Goal: Task Accomplishment & Management: Complete application form

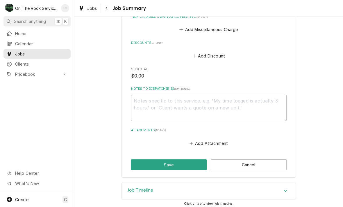
scroll to position [278, 0]
click at [162, 164] on button "Save" at bounding box center [169, 165] width 76 height 11
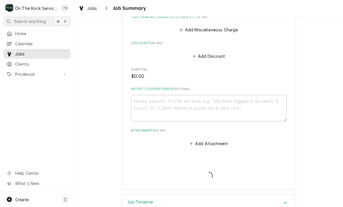
type textarea "x"
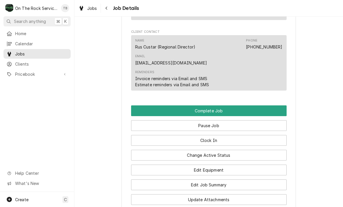
scroll to position [643, 0]
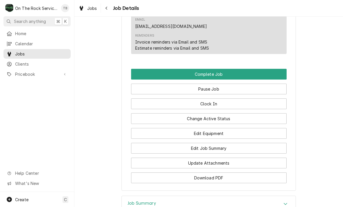
click at [208, 128] on button "Edit Equipment" at bounding box center [209, 133] width 156 height 11
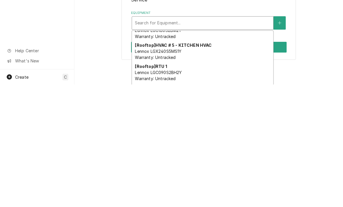
scroll to position [224, 0]
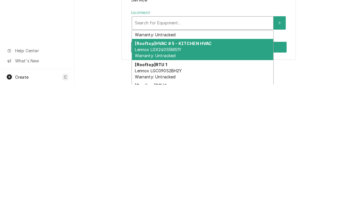
click at [177, 162] on div "[Rooftop] HVAC # 5 - KITCHEN HVAC Lennox LGX240S5MS1Y Warranty: Untracked" at bounding box center [202, 172] width 141 height 21
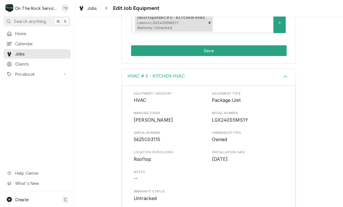
scroll to position [101, 0]
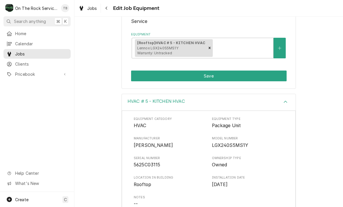
click at [211, 74] on button "Save" at bounding box center [209, 76] width 156 height 11
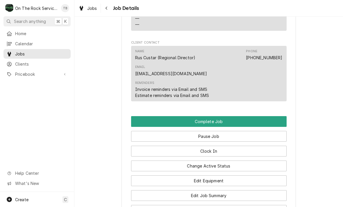
scroll to position [597, 0]
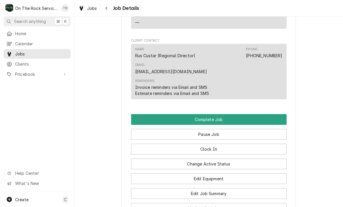
click at [228, 188] on button "Edit Job Summary" at bounding box center [209, 193] width 156 height 11
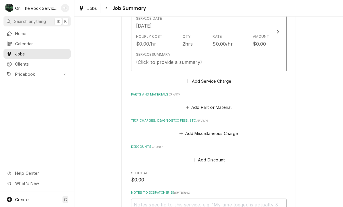
click at [268, 60] on div "Service Summary (Click to provide a summary)" at bounding box center [203, 59] width 134 height 18
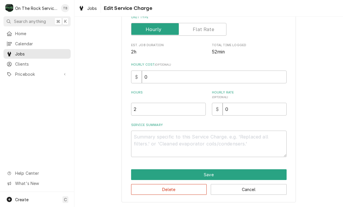
scroll to position [88, 0]
click at [148, 143] on textarea "Service Summary" at bounding box center [209, 144] width 156 height 26
type textarea "x"
type textarea "9"
type textarea "x"
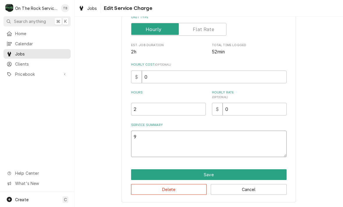
type textarea "9/"
type textarea "x"
type textarea "9/2"
type textarea "x"
type textarea "9/22"
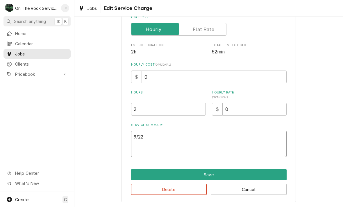
type textarea "x"
type textarea "9/22/"
type textarea "x"
type textarea "9/22/2"
type textarea "x"
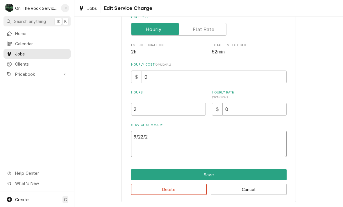
type textarea "9/22/25"
type textarea "x"
type textarea "9/22/25"
type textarea "x"
type textarea "9/22/25 T"
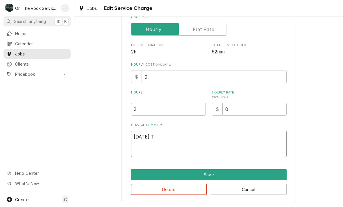
type textarea "x"
type textarea "9/22/25 TMB"
type textarea "x"
type textarea "9/22/25 TMB"
type textarea "x"
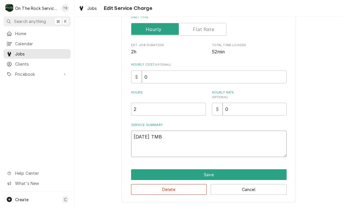
type textarea "9/22/25 TMB P"
type textarea "x"
type textarea "9/22/25 TMB PR"
type textarea "x"
type textarea "9/22/25 TMB PRO"
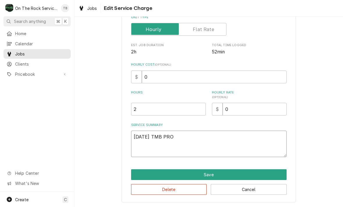
type textarea "x"
type textarea "9/22/25 TMB PROVI"
type textarea "x"
type textarea "9/22/25 TMB PROVID"
type textarea "x"
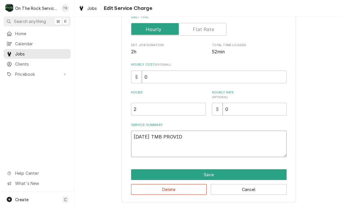
type textarea "9/22/25 TMB PROVIDE"
type textarea "x"
type textarea "9/22/25 TMB PROVIDE"
type textarea "x"
type textarea "9/22/25 TMB PROVIDE S"
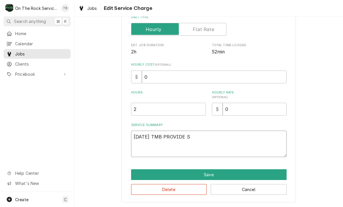
type textarea "x"
type textarea "9/22/25 TMB PROVIDE SE"
type textarea "x"
type textarea "9/22/25 TMB PROVIDE SER"
type textarea "x"
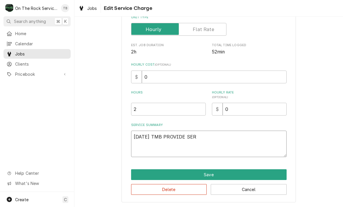
type textarea "9/22/25 TMB PROVIDE SERV"
type textarea "x"
type textarea "9/22/25 TMB PROVIDE SERVI"
type textarea "x"
type textarea "9/22/25 TMB PROVIDE SERVIE"
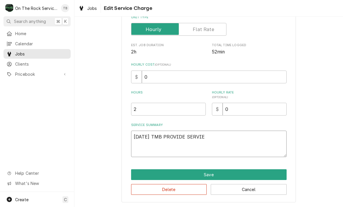
type textarea "x"
type textarea "9/22/25 TMB PROVIDE SERVIE P"
type textarea "x"
type textarea "9/22/25 TMB PROVIDE SERVIE PA"
type textarea "x"
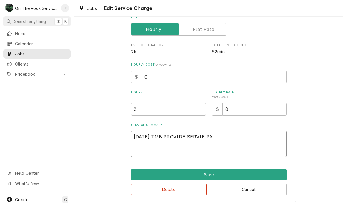
type textarea "9/22/25 TMB PROVIDE SERVIE P"
type textarea "x"
type textarea "9/22/25 TMB PROVIDE SERVIE"
type textarea "x"
type textarea "9/22/25 TMB PROVIDE SERVIE"
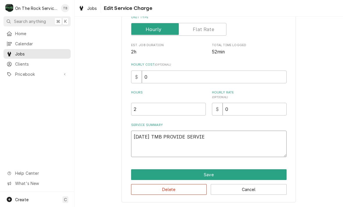
type textarea "x"
type textarea "9/22/25 TMB PROVIDE SERVI"
type textarea "x"
type textarea "9/22/25 TMB PROVIDE SERVIC"
type textarea "x"
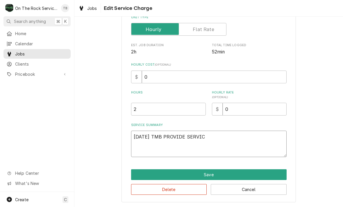
type textarea "9/22/25 TMB PROVIDE SERVICE"
type textarea "x"
type textarea "9/22/25 TMB PROVIDE SERVICE"
type textarea "x"
type textarea "9/22/25 TMB PROVIDE SERVICE P"
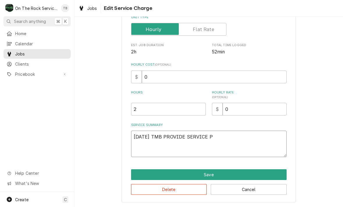
type textarea "x"
type textarea "9/22/25 TMB PROVIDE SERVICE PAR"
type textarea "x"
type textarea "9/22/25 TMB PROVIDE SERVICE PARTS"
type textarea "x"
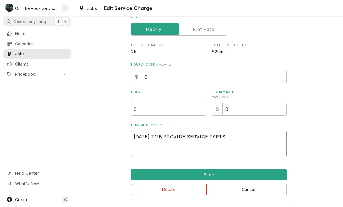
type textarea "9/22/25 TMB PROVIDE SERVICE PARTS"
type textarea "x"
type textarea "9/22/25 TMB PROVIDE SERVICE PARTS A"
type textarea "x"
type textarea "9/22/25 TMB PROVIDE SERVICE PARTS AN"
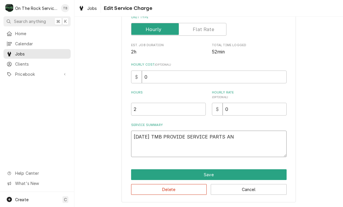
type textarea "x"
type textarea "9/22/25 TMB PROVIDE SERVICE PARTS AND"
type textarea "x"
type textarea "9/22/25 TMB PROVIDE SERVICE PARTS AND L"
type textarea "x"
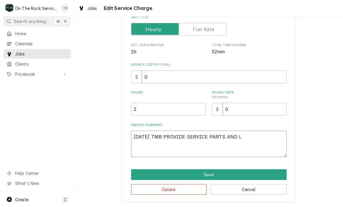
type textarea "9/22/25 TMB PROVIDE SERVICE PARTS AND LA"
type textarea "x"
type textarea "9/22/25 TMB PROVIDE SERVICE PARTS AND LAB"
type textarea "x"
type textarea "9/22/25 TMB PROVIDE SERVICE PARTS AND LABO"
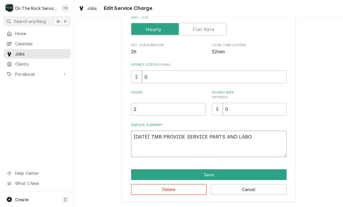
type textarea "x"
type textarea "9/22/25 TMB PROVIDE SERVICE PARTS AND LABOR"
type textarea "x"
type textarea "9/22/25 TMB PROVIDE SERVICE PARTS AND LABOR O"
type textarea "x"
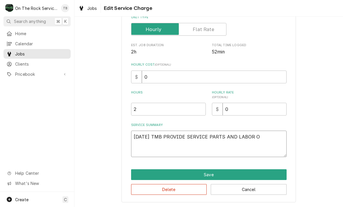
type textarea "9/22/25 TMB PROVIDE SERVICE PARTS AND LABOR OT"
type textarea "x"
type textarea "9/22/25 TMB PROVIDE SERVICE PARTS AND LABOR O"
type textarea "x"
type textarea "9/22/25 TMB PROVIDE SERVICE PARTS AND LABOR"
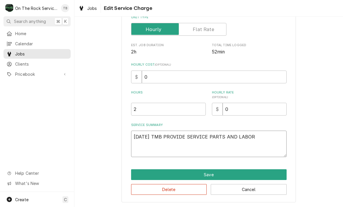
type textarea "x"
type textarea "9/22/25 TMB PROVIDE SERVICE PARTS AND LABOR T"
type textarea "x"
type textarea "9/22/25 TMB PROVIDE SERVICE PARTS AND LABOR TO"
type textarea "x"
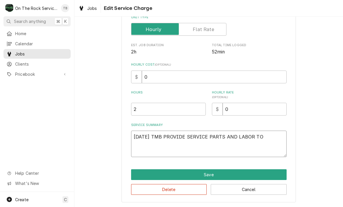
type textarea "9/22/25 TMB PROVIDE SERVICE PARTS AND LABOR TO"
type textarea "x"
type textarea "9/22/25 TMB PROVIDE SERVICE PARTS AND LABOR TO D"
type textarea "x"
type textarea "9/22/25 TMB PROVIDE SERVICE PARTS AND LABOR TO DE"
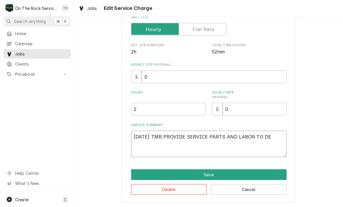
type textarea "x"
type textarea "9/22/25 TMB PROVIDE SERVICE PARTS AND LABOR TO DET"
type textarea "x"
type textarea "9/22/25 TMB PROVIDE SERVICE PARTS AND LABOR TO DETE"
type textarea "x"
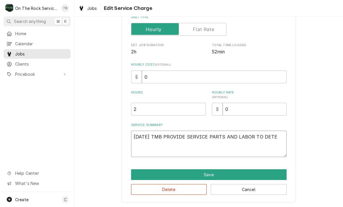
type textarea "9/22/25 TMB PROVIDE SERVICE PARTS AND LABOR TO DETER"
type textarea "x"
type textarea "9/22/25 TMB PROVIDE SERVICE PARTS AND LABOR TO DETERM"
type textarea "x"
type textarea "9/22/25 TMB PROVIDE SERVICE PARTS AND LABOR TO DETERMI"
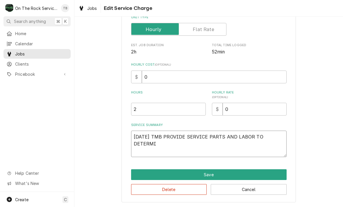
type textarea "x"
type textarea "9/22/25 TMB PROVIDE SERVICE PARTS AND LABOR TO DETERMINE"
type textarea "x"
type textarea "9/22/25 TMB PROVIDE SERVICE PARTS AND LABOR TO DETERMINE"
type textarea "x"
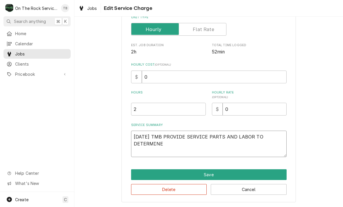
type textarea "9/22/25 TMB PROVIDE SERVICE PARTS AND LABOR TO DETERMINE T"
type textarea "x"
type textarea "9/22/25 TMB PROVIDE SERVICE PARTS AND LABOR TO DETERMINE TH"
type textarea "x"
type textarea "9/22/25 TMB PROVIDE SERVICE PARTS AND LABOR TO DETERMINE THA"
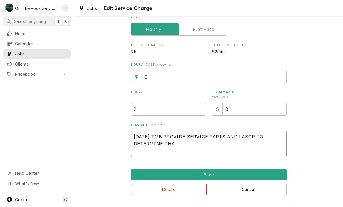
type textarea "x"
type textarea "9/22/25 TMB PROVIDE SERVICE PARTS AND LABOR TO DETERMINE THAT"
type textarea "x"
type textarea "9/22/25 TMB PROVIDE SERVICE PARTS AND LABOR TO DETERMINE THAT"
type textarea "x"
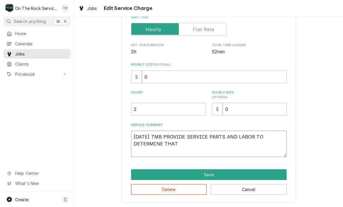
type textarea "9/22/25 TMB PROVIDE SERVICE PARTS AND LABOR TO DETERMINE THAT O"
type textarea "x"
type textarea "9/22/25 TMB PROVIDE SERVICE PARTS AND LABOR TO DETERMINE THAT ON"
type textarea "x"
type textarea "9/22/25 TMB PROVIDE SERVICE PARTS AND LABOR TO DETERMINE THAT ON"
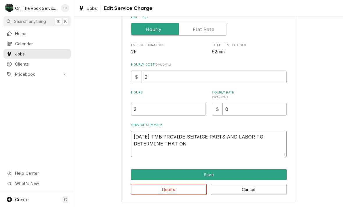
type textarea "x"
type textarea "9/22/25 TMB PROVIDE SERVICE PARTS AND LABOR TO DETERMINE THAT ON H"
type textarea "x"
type textarea "9/22/25 TMB PROVIDE SERVICE PARTS AND LABOR TO DETERMINE THAT ON HV"
type textarea "x"
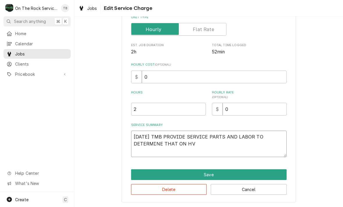
type textarea "9/22/25 TMB PROVIDE SERVICE PARTS AND LABOR TO DETERMINE THAT ON HVA"
type textarea "x"
type textarea "9/22/25 TMB PROVIDE SERVICE PARTS AND LABOR TO DETERMINE THAT ON HVAC"
type textarea "x"
type textarea "9/22/25 TMB PROVIDE SERVICE PARTS AND LABOR TO DETERMINE THAT ON HVAC"
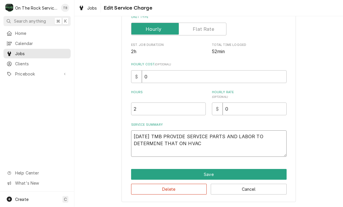
type textarea "x"
type textarea "9/22/25 TMB PROVIDE SERVICE PARTS AND LABOR TO DETERMINE THAT ON HVAC 5"
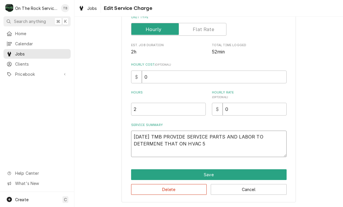
type textarea "x"
type textarea "9/22/25 TMB PROVIDE SERVICE PARTS AND LABOR TO DETERMINE THAT ON HVAC 5"
type textarea "x"
type textarea "9/22/25 TMB PROVIDE SERVICE PARTS AND LABOR TO DETERMINE THAT ON HVAC 5 K"
type textarea "x"
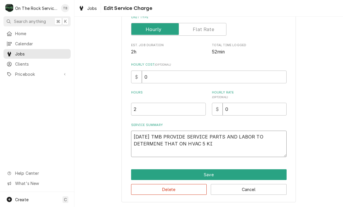
type textarea "9/22/25 TMB PROVIDE SERVICE PARTS AND LABOR TO DETERMINE THAT ON HVAC 5 KIT"
type textarea "x"
type textarea "9/22/25 TMB PROVIDE SERVICE PARTS AND LABOR TO DETERMINE THAT ON HVAC 5 KITCH"
type textarea "x"
type textarea "9/22/25 TMB PROVIDE SERVICE PARTS AND LABOR TO DETERMINE THAT ON HVAC 5 KITCHE"
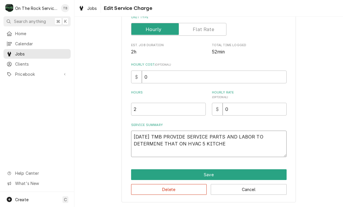
type textarea "x"
type textarea "9/22/25 TMB PROVIDE SERVICE PARTS AND LABOR TO DETERMINE THAT ON HVAC 5 KITCHEN"
type textarea "x"
type textarea "9/22/25 TMB PROVIDE SERVICE PARTS AND LABOR TO DETERMINE THAT ON HVAC 5 KITCHEN"
type textarea "x"
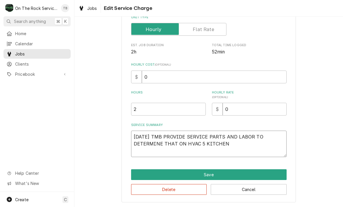
type textarea "9/22/25 TMB PROVIDE SERVICE PARTS AND LABOR TO DETERMINE THAT ON HVAC 5 KITCHEN…"
type textarea "x"
type textarea "9/22/25 TMB PROVIDE SERVICE PARTS AND LABOR TO DETERMINE THAT ON HVAC 5 KITCHEN…"
type textarea "x"
type textarea "9/22/25 TMB PROVIDE SERVICE PARTS AND LABOR TO DETERMINE THAT ON HVAC 5 KITCHEN…"
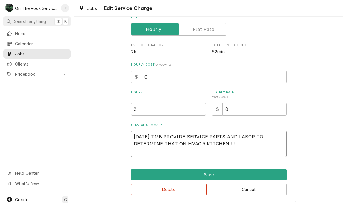
type textarea "x"
type textarea "9/22/25 TMB PROVIDE SERVICE PARTS AND LABOR TO DETERMINE THAT ON HVAC 5 KITCHEN…"
type textarea "x"
type textarea "9/22/25 TMB PROVIDE SERVICE PARTS AND LABOR TO DETERMINE THAT ON HVAC 5 KITCHEN…"
type textarea "x"
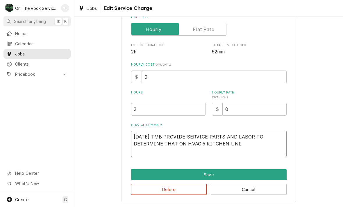
type textarea "9/22/25 TMB PROVIDE SERVICE PARTS AND LABOR TO DETERMINE THAT ON HVAC 5 KITCHEN…"
type textarea "x"
type textarea "9/22/25 TMB PROVIDE SERVICE PARTS AND LABOR TO DETERMINE THAT ON HVAC 5 KITCHEN…"
type textarea "x"
type textarea "9/22/25 TMB PROVIDE SERVICE PARTS AND LABOR TO DETERMINE THAT ON HVAC 5 KITCHEN…"
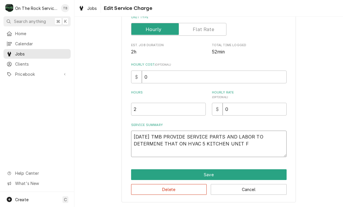
type textarea "x"
type textarea "9/22/25 TMB PROVIDE SERVICE PARTS AND LABOR TO DETERMINE THAT ON HVAC 5 KITCHEN…"
type textarea "x"
type textarea "9/22/25 TMB PROVIDE SERVICE PARTS AND LABOR TO DETERMINE THAT ON HVAC 5 KITCHEN…"
type textarea "x"
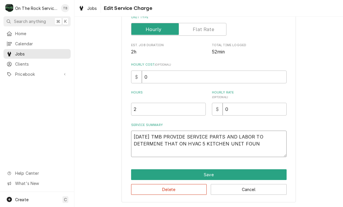
type textarea "9/22/25 TMB PROVIDE SERVICE PARTS AND LABOR TO DETERMINE THAT ON HVAC 5 KITCHEN…"
type textarea "x"
type textarea "9/22/25 TMB PROVIDE SERVICE PARTS AND LABOR TO DETERMINE THAT ON HVAC 5 KITCHEN…"
type textarea "x"
type textarea "9/22/25 TMB PROVIDE SERVICE PARTS AND LABOR TO DETERMINE THAT ON HVAC 5 KITCHEN…"
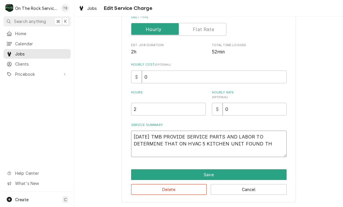
type textarea "x"
type textarea "9/22/25 TMB PROVIDE SERVICE PARTS AND LABOR TO DETERMINE THAT ON HVAC 5 KITCHEN…"
type textarea "x"
type textarea "9/22/25 TMB PROVIDE SERVICE PARTS AND LABOR TO DETERMINE THAT ON HVAC 5 KITCHEN…"
type textarea "x"
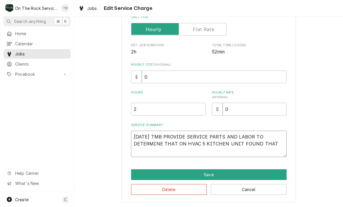
type textarea "9/22/25 TMB PROVIDE SERVICE PARTS AND LABOR TO DETERMINE THAT ON HVAC 5 KITCHEN…"
type textarea "x"
type textarea "9/22/25 TMB PROVIDE SERVICE PARTS AND LABOR TO DETERMINE THAT ON HVAC 5 KITCHEN…"
type textarea "x"
type textarea "9/22/25 TMB PROVIDE SERVICE PARTS AND LABOR TO DETERMINE THAT ON HVAC 5 KITCHEN…"
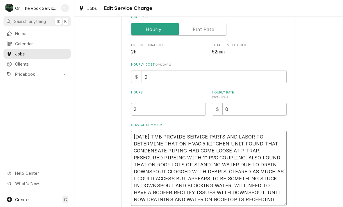
click at [147, 154] on textarea "9/22/25 TMB PROVIDE SERVICE PARTS AND LABOR TO DETERMINE THAT ON HVAC 5 KITCHEN…" at bounding box center [209, 168] width 156 height 75
click at [146, 160] on textarea "9/22/25 TMB PROVIDE SERVICE PARTS AND LABOR TO DETERMINE THAT ON HVAC 5 KITCHEN…" at bounding box center [209, 168] width 156 height 75
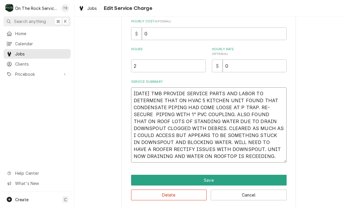
scroll to position [132, 0]
click at [240, 161] on textarea "9/22/25 TMB PROVIDE SERVICE PARTS AND LABOR TO DETERMINE THAT ON HVAC 5 KITCHEN…" at bounding box center [209, 124] width 156 height 75
click at [243, 157] on textarea "9/22/25 TMB PROVIDE SERVICE PARTS AND LABOR TO DETERMINE THAT ON HVAC 5 KITCHEN…" at bounding box center [209, 124] width 156 height 75
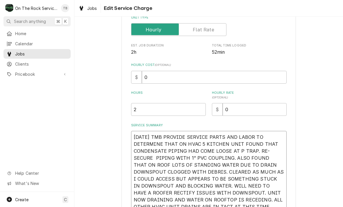
scroll to position [77, 0]
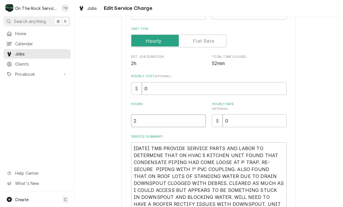
click at [150, 122] on input "2" at bounding box center [168, 121] width 75 height 13
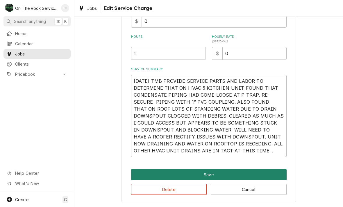
click at [198, 173] on button "Save" at bounding box center [209, 175] width 156 height 11
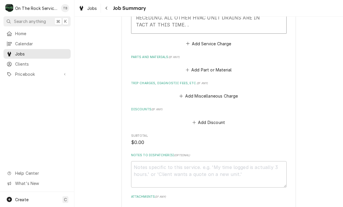
scroll to position [295, 0]
click at [219, 66] on button "Add Part or Material" at bounding box center [209, 70] width 48 height 8
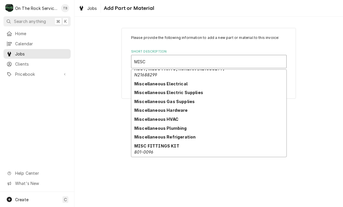
scroll to position [30, 0]
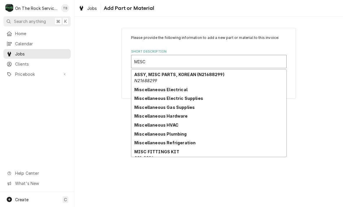
click at [182, 136] on strong "Miscellaneous Plumbing" at bounding box center [160, 134] width 53 height 5
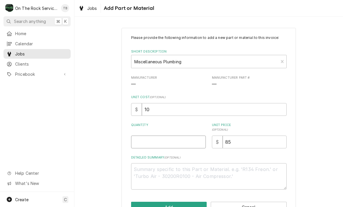
click at [152, 139] on input "Quantity" at bounding box center [168, 142] width 75 height 13
click at [339, 131] on div "Please provide the following information to add a new part or material to this …" at bounding box center [208, 124] width 269 height 203
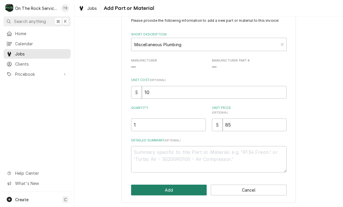
click at [166, 188] on button "Add" at bounding box center [169, 190] width 76 height 11
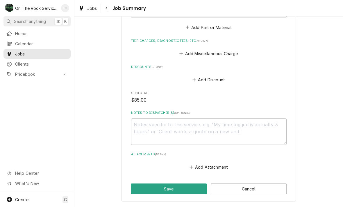
scroll to position [404, 0]
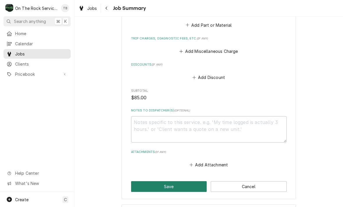
click at [165, 182] on button "Save" at bounding box center [169, 187] width 76 height 11
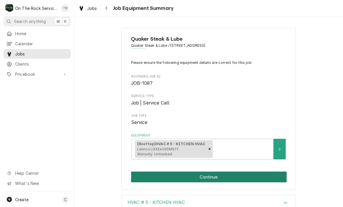
click at [215, 179] on button "Continue" at bounding box center [209, 177] width 156 height 11
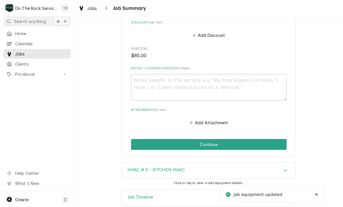
scroll to position [445, 0]
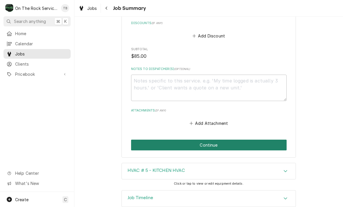
click at [208, 140] on button "Continue" at bounding box center [209, 145] width 156 height 11
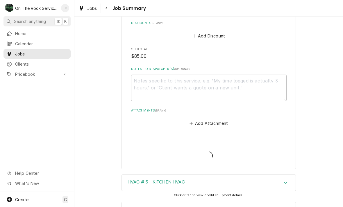
type textarea "x"
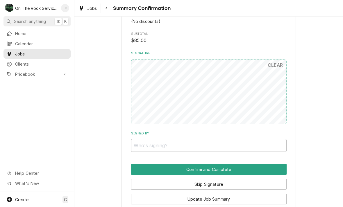
scroll to position [372, 0]
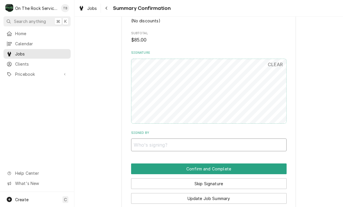
click at [136, 139] on input "Signed By" at bounding box center [209, 145] width 156 height 13
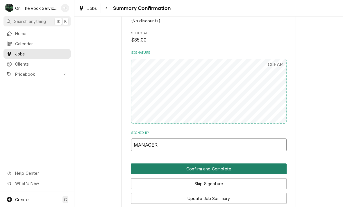
type input "MANAGER"
click at [220, 165] on button "Confirm and Complete" at bounding box center [209, 169] width 156 height 11
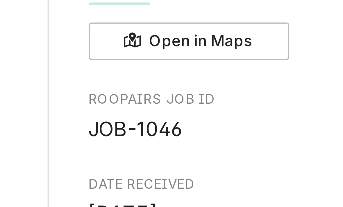
scroll to position [57, 111]
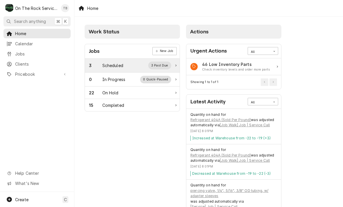
click at [98, 61] on div "3 Scheduled 3 Past Due" at bounding box center [132, 66] width 95 height 14
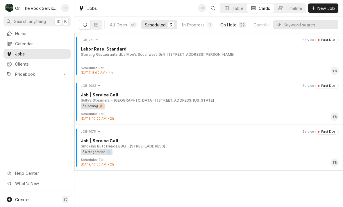
click at [232, 25] on div "On Hold" at bounding box center [228, 25] width 16 height 6
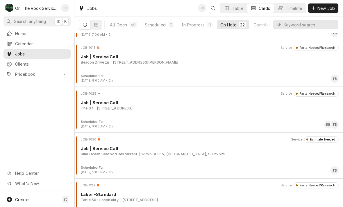
scroll to position [499, 0]
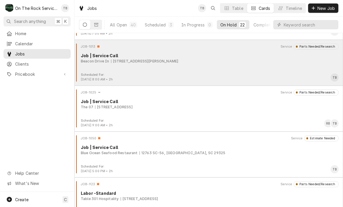
click at [234, 70] on div "JOB-1013 Service Parts Needed/Research Job | Service Call Beacon Drive In [STRE…" at bounding box center [209, 58] width 264 height 29
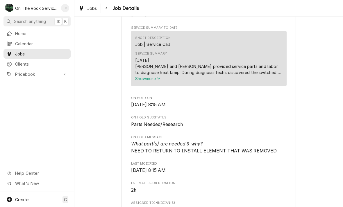
scroll to position [198, 0]
click at [160, 79] on icon "Service Summary" at bounding box center [158, 78] width 3 height 2
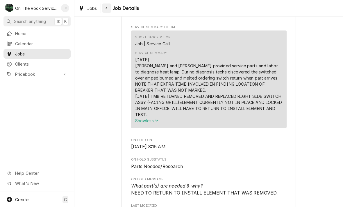
click at [106, 8] on icon "Navigate back" at bounding box center [106, 8] width 3 height 4
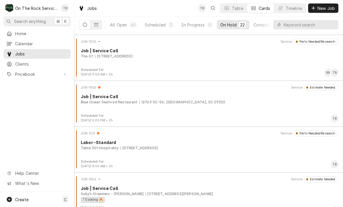
scroll to position [552, 0]
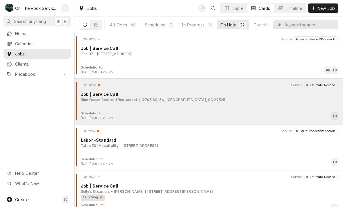
click at [91, 106] on div "JOB-1050 Service Estimate Needed Job | Service Call Blue Ocean Seafood Restaura…" at bounding box center [209, 96] width 264 height 29
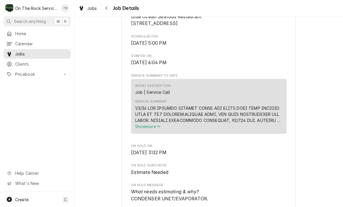
scroll to position [150, 0]
click at [162, 129] on button "Show more" at bounding box center [208, 126] width 147 height 6
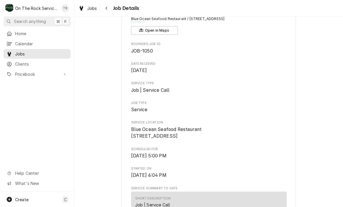
scroll to position [36, 0]
click at [116, 4] on div "Job Details" at bounding box center [120, 7] width 37 height 9
click at [107, 8] on icon "Navigate back" at bounding box center [106, 8] width 3 height 4
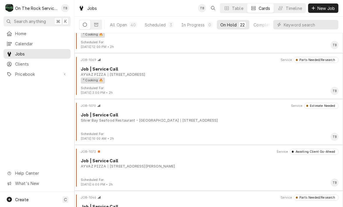
scroll to position [716, 0]
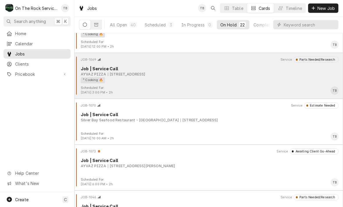
click at [235, 79] on div "² Cooking 🔥" at bounding box center [208, 80] width 254 height 6
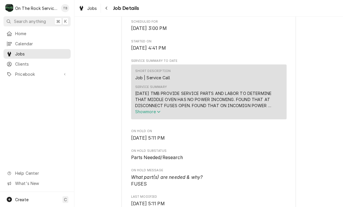
scroll to position [189, 0]
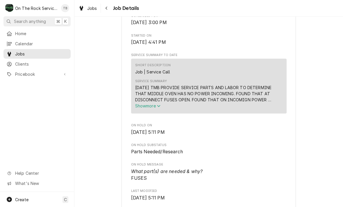
click at [160, 109] on span "Show more" at bounding box center [148, 106] width 26 height 5
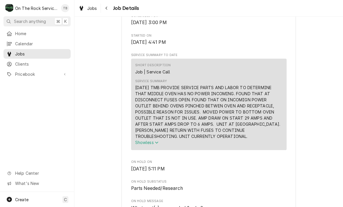
click at [266, 182] on span "On Hold SubStatus" at bounding box center [209, 182] width 156 height 5
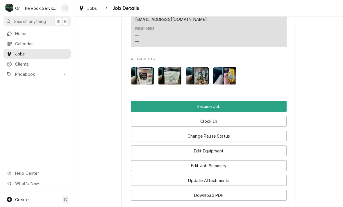
scroll to position [720, 0]
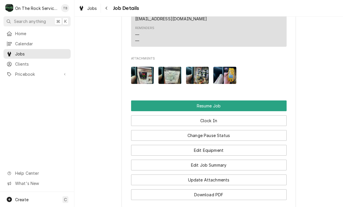
click at [200, 72] on img "Attachments" at bounding box center [197, 75] width 23 height 17
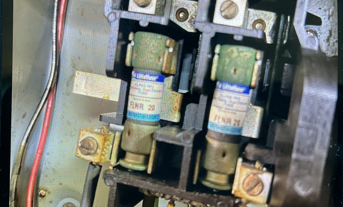
click at [116, 55] on img at bounding box center [172, 97] width 112 height 84
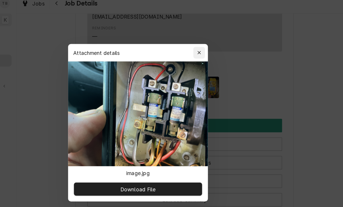
click at [216, 43] on button "button" at bounding box center [220, 47] width 9 height 9
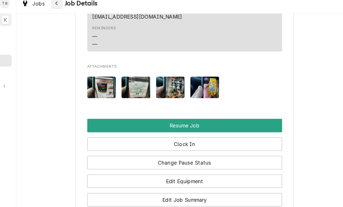
click at [104, 5] on div "Navigate back" at bounding box center [107, 8] width 6 height 6
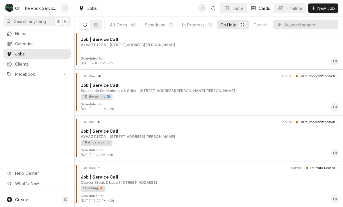
scroll to position [837, 0]
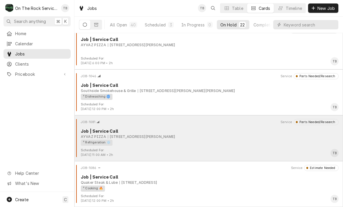
click at [225, 140] on div "² Refrigeration ❄️" at bounding box center [208, 143] width 254 height 6
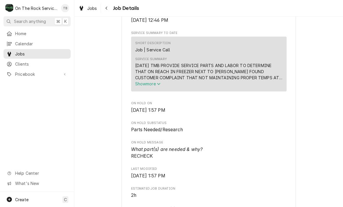
scroll to position [211, 0]
click at [161, 86] on icon "Service Summary" at bounding box center [158, 84] width 3 height 4
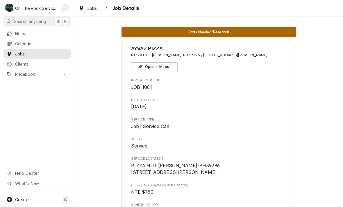
scroll to position [0, 0]
click at [108, 8] on icon "Navigate back" at bounding box center [106, 8] width 3 height 4
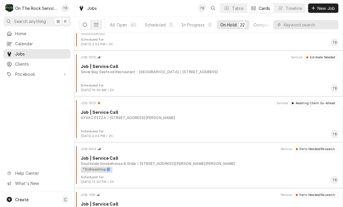
scroll to position [764, 0]
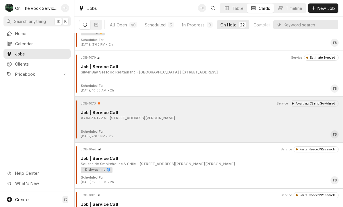
click at [179, 118] on div "AYVAZ PIZZA [STREET_ADDRESS][PERSON_NAME]" at bounding box center [210, 118] width 258 height 5
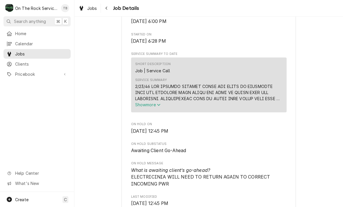
scroll to position [207, 0]
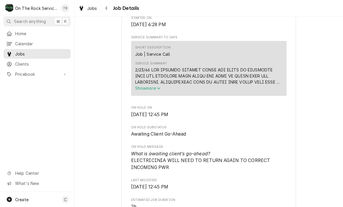
click at [158, 90] on icon "Service Summary" at bounding box center [158, 88] width 3 height 4
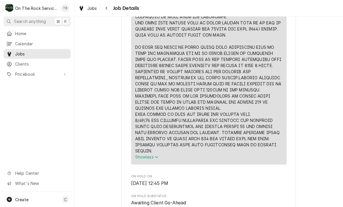
scroll to position [286, 0]
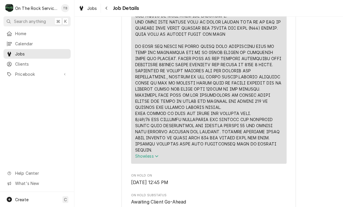
click at [166, 131] on div "Service Summary" at bounding box center [208, 70] width 147 height 165
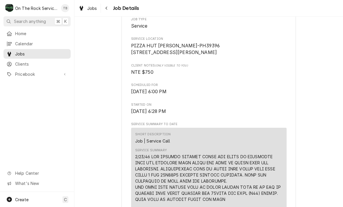
scroll to position [111, 0]
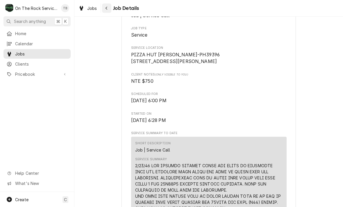
click at [111, 6] on button "Navigate back" at bounding box center [106, 7] width 9 height 9
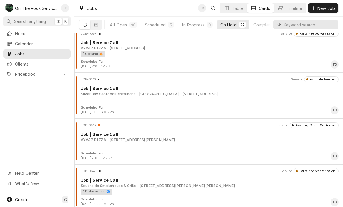
scroll to position [740, 0]
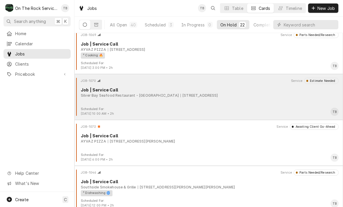
click at [280, 100] on div "JOB-1070 Service Estimate Needed Job | Service Call [GEOGRAPHIC_DATA] Seafood R…" at bounding box center [209, 92] width 264 height 29
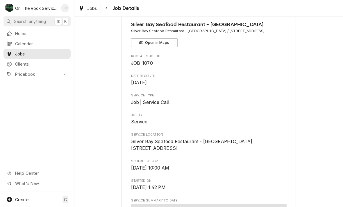
scroll to position [24, 0]
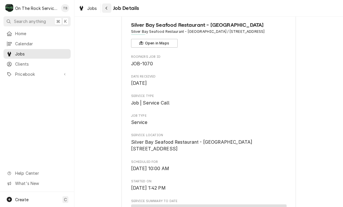
click at [109, 8] on div "Navigate back" at bounding box center [107, 8] width 6 height 6
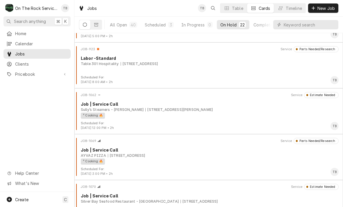
scroll to position [629, 0]
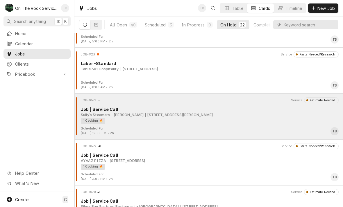
click at [257, 119] on div "² Cooking 🔥" at bounding box center [208, 121] width 254 height 6
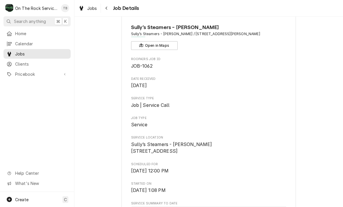
scroll to position [20, 0]
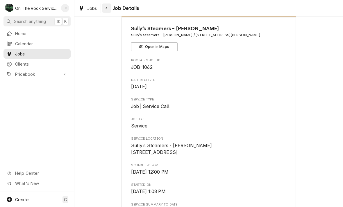
click at [109, 6] on div "Navigate back" at bounding box center [107, 8] width 6 height 6
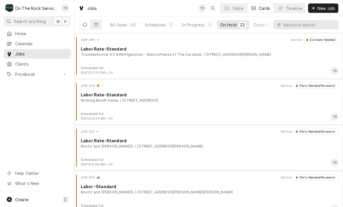
click at [118, 26] on div "All Open" at bounding box center [118, 25] width 17 height 6
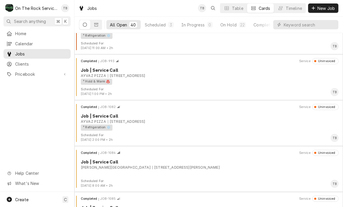
scroll to position [1541, 0]
click at [89, 125] on div "² Refrigeration ❄️" at bounding box center [97, 128] width 32 height 6
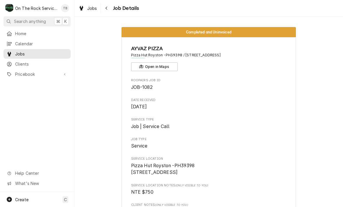
click at [285, 120] on span "Service Type" at bounding box center [209, 120] width 156 height 5
click at [108, 9] on icon "Navigate back" at bounding box center [106, 8] width 3 height 4
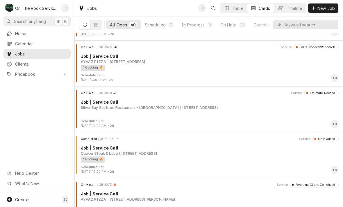
scroll to position [1191, 0]
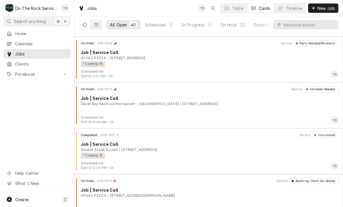
click at [89, 66] on div "² Cooking 🔥" at bounding box center [93, 64] width 24 height 6
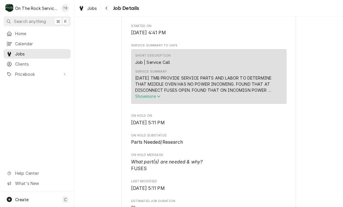
scroll to position [200, 0]
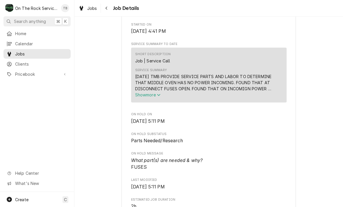
click at [156, 97] on span "Show more" at bounding box center [148, 95] width 26 height 5
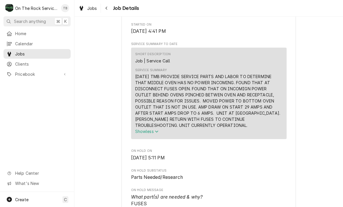
click at [109, 8] on div "Navigate back" at bounding box center [107, 8] width 6 height 6
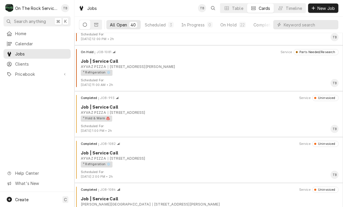
scroll to position [1503, 0]
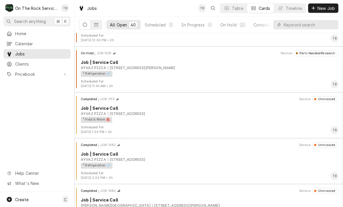
click at [91, 76] on div "² Refrigeration ❄️" at bounding box center [97, 74] width 32 height 6
